Goal: Transaction & Acquisition: Purchase product/service

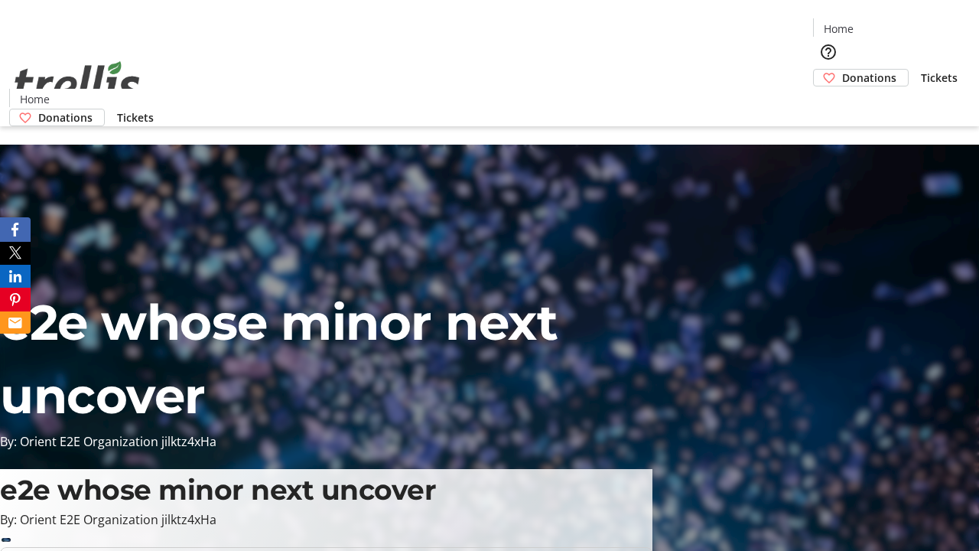
click at [842, 70] on span "Donations" at bounding box center [869, 78] width 54 height 16
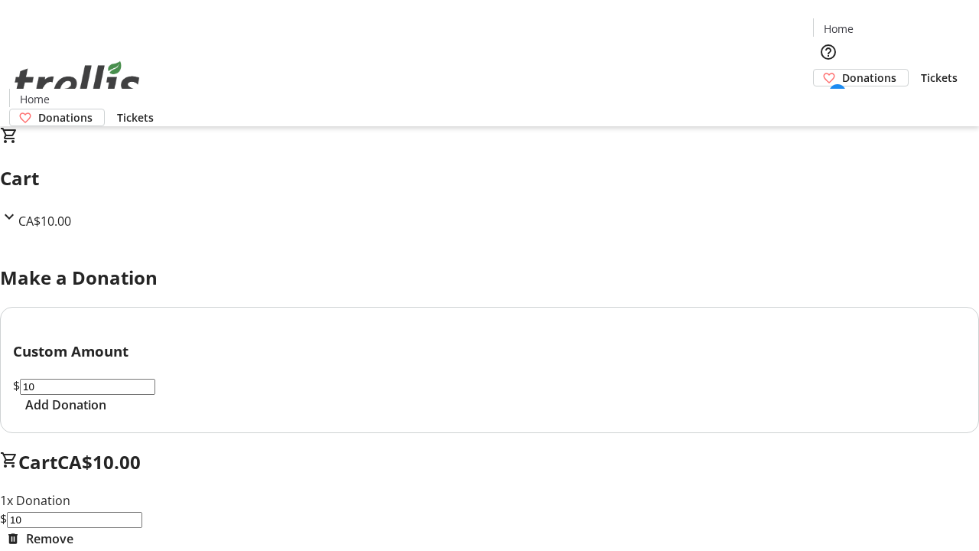
select select "CA"
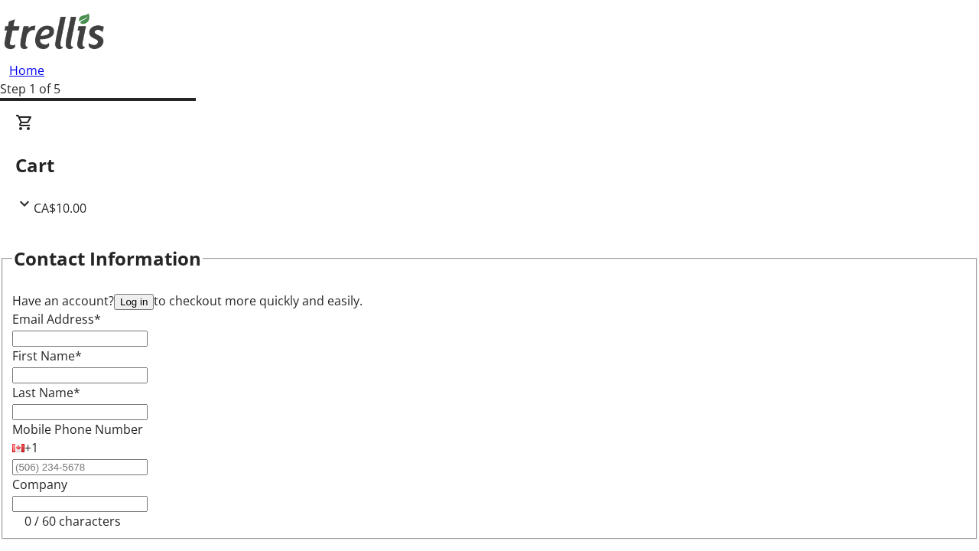
click at [154, 294] on button "Log in" at bounding box center [134, 302] width 40 height 16
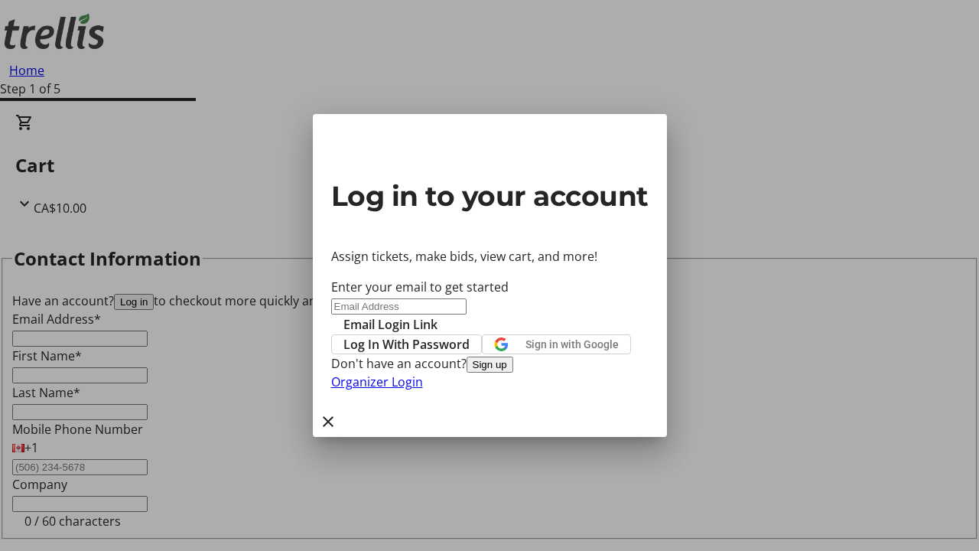
click at [513, 373] on button "Sign up" at bounding box center [490, 364] width 47 height 16
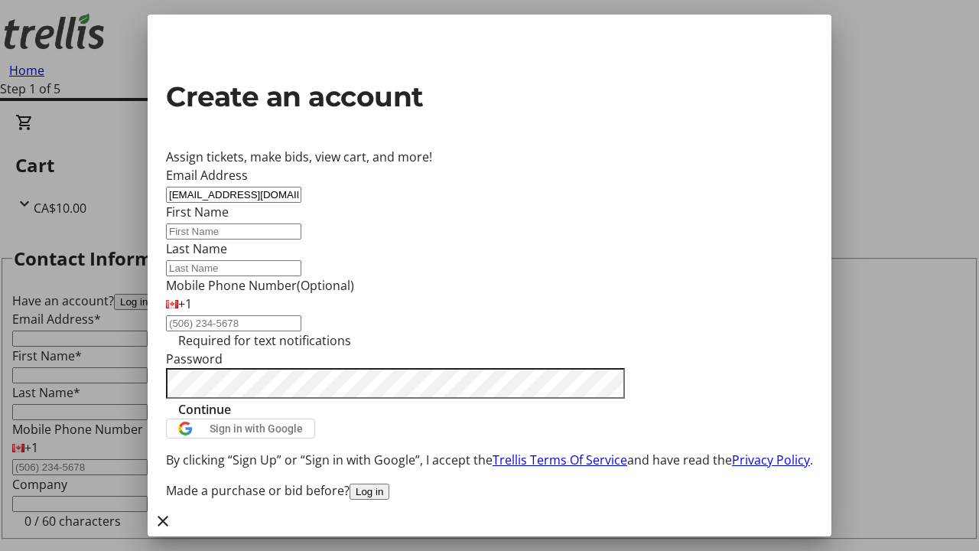
type input "[EMAIL_ADDRESS][DOMAIN_NAME]"
type input "Lempi"
type input "[PERSON_NAME]"
click at [231, 418] on span "Continue" at bounding box center [204, 409] width 53 height 18
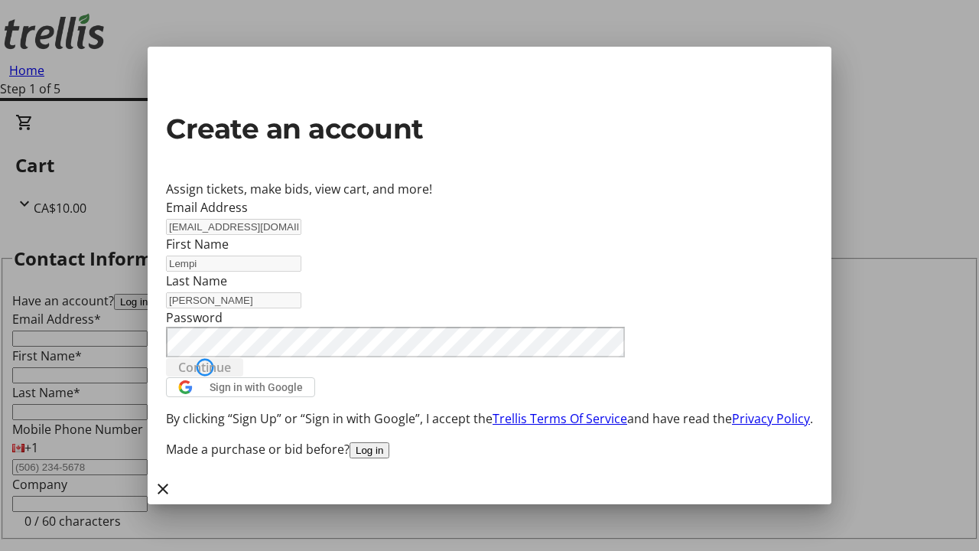
type input "[EMAIL_ADDRESS][DOMAIN_NAME]"
type input "Lempi"
type input "[PERSON_NAME]"
select select "CA"
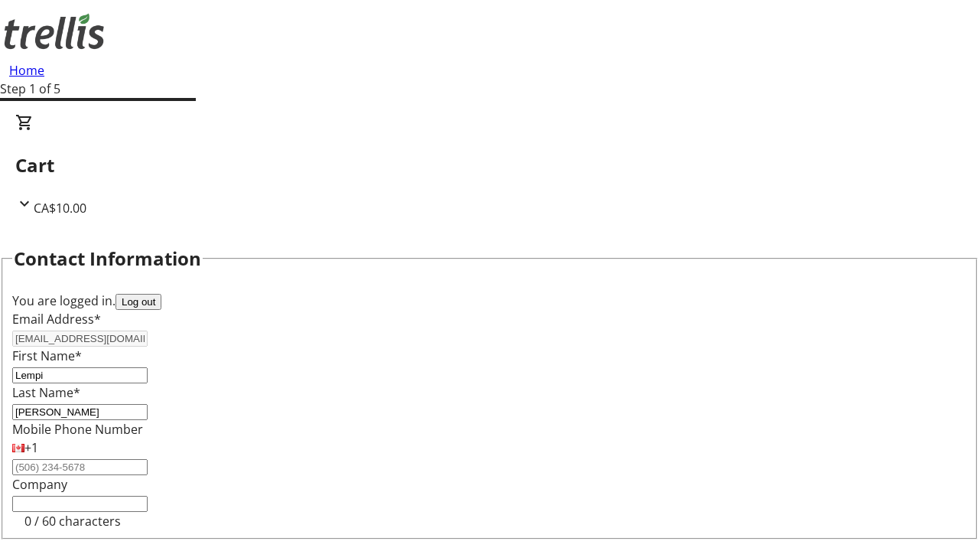
type input "[STREET_ADDRESS][PERSON_NAME]"
type input "Kelowna"
select select "BC"
type input "Kelowna"
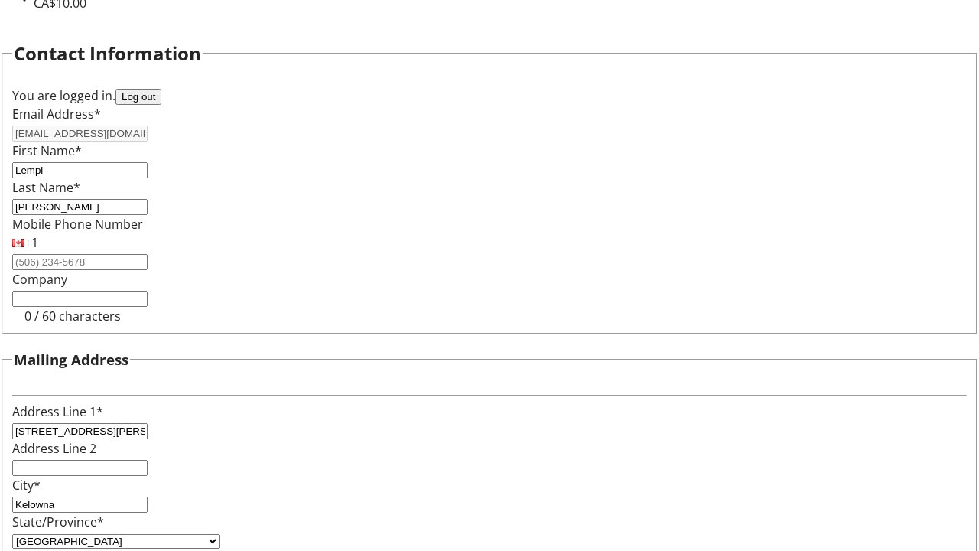
type input "V1Y 0C2"
select select "BC"
select select "CA"
